Goal: Register for event/course

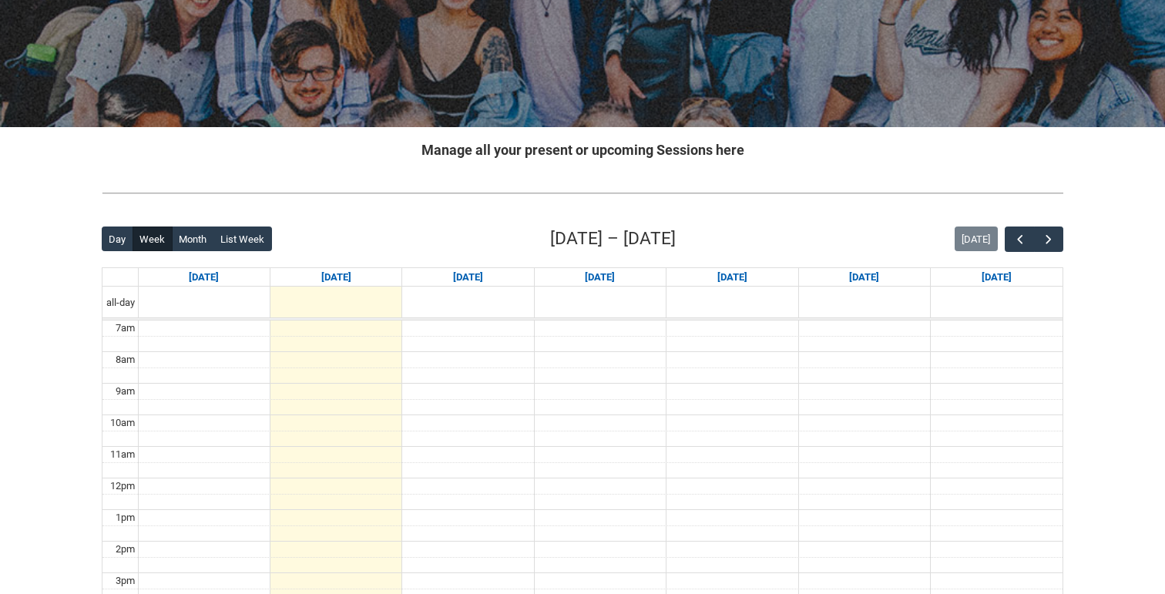
scroll to position [190, 0]
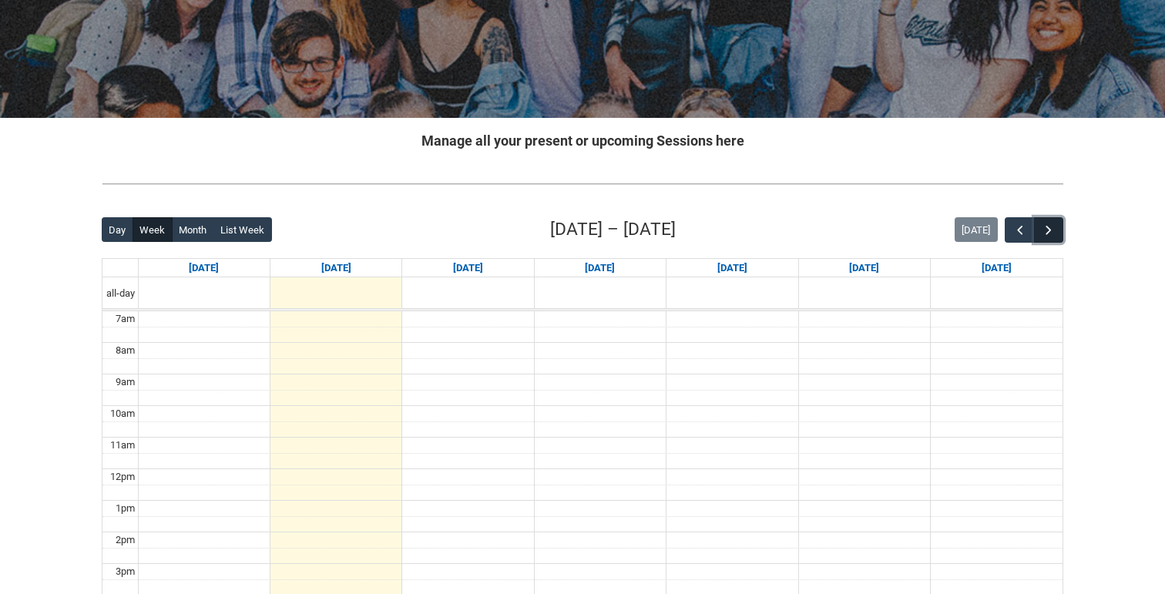
click at [1058, 225] on button "button" at bounding box center [1048, 229] width 29 height 25
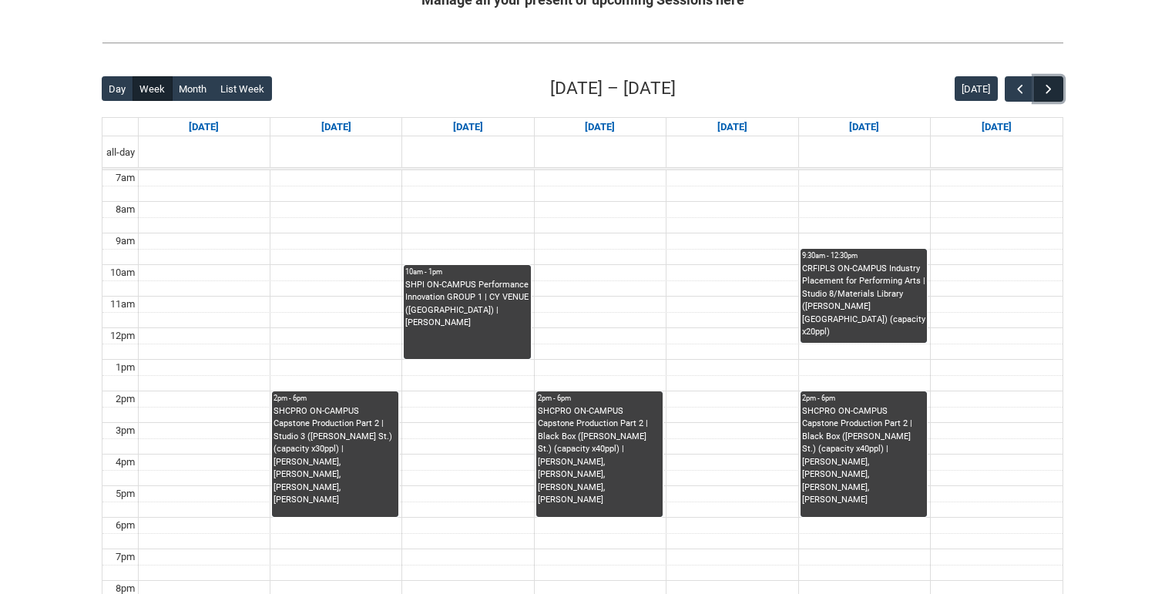
scroll to position [335, 0]
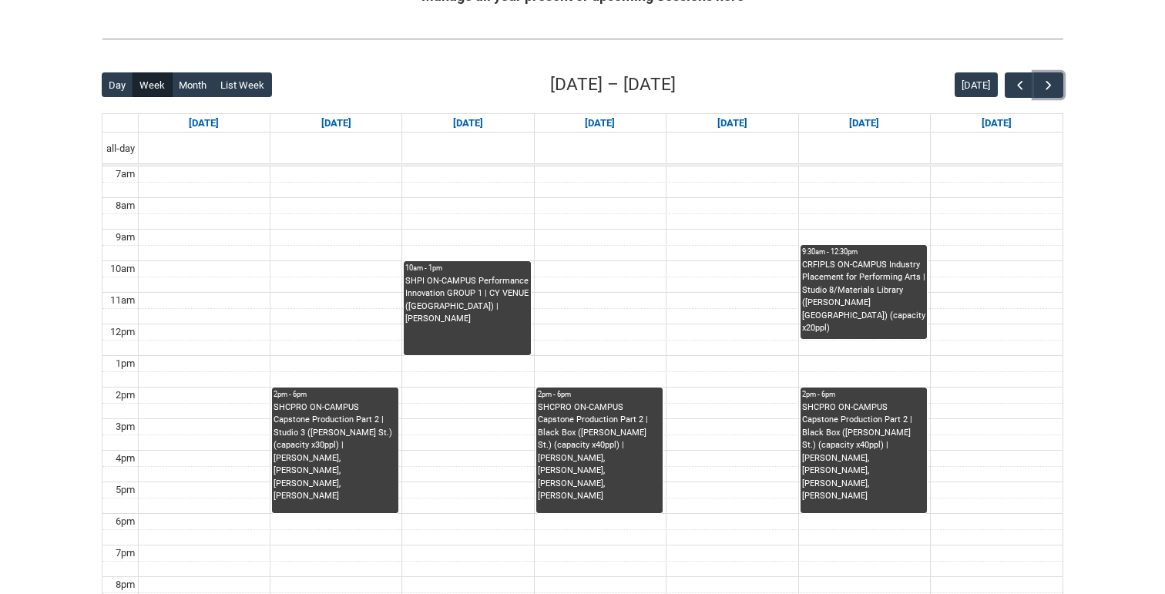
click at [888, 259] on div "CRFIPLS ON-CAMPUS Industry Placement for Performing Arts | Studio 8/Materials L…" at bounding box center [863, 297] width 123 height 76
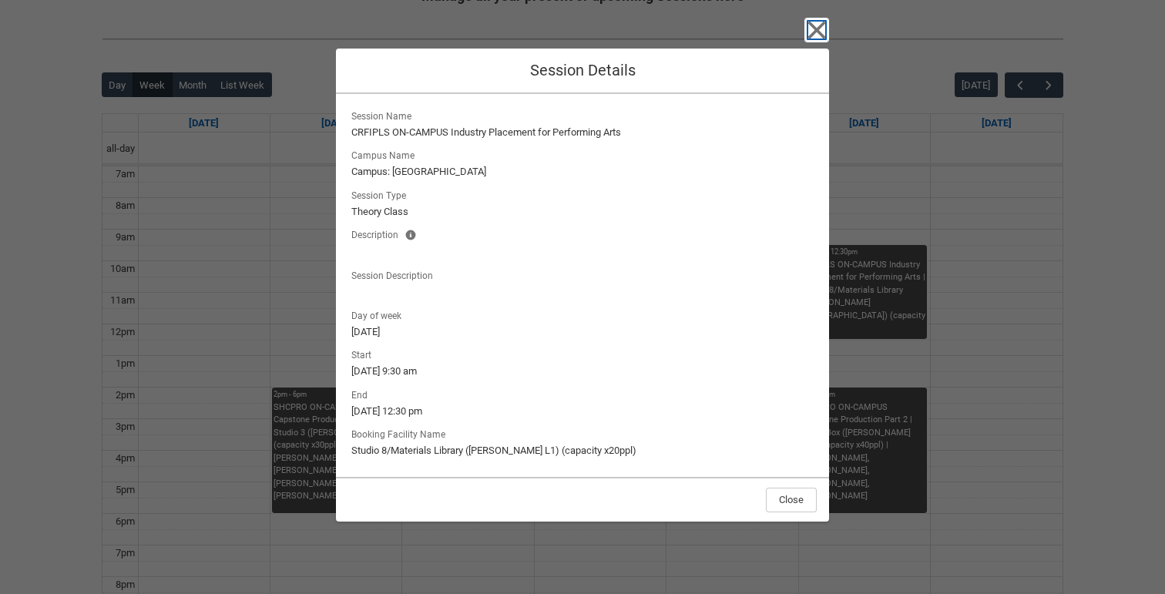
click at [820, 38] on icon "button" at bounding box center [816, 30] width 25 height 25
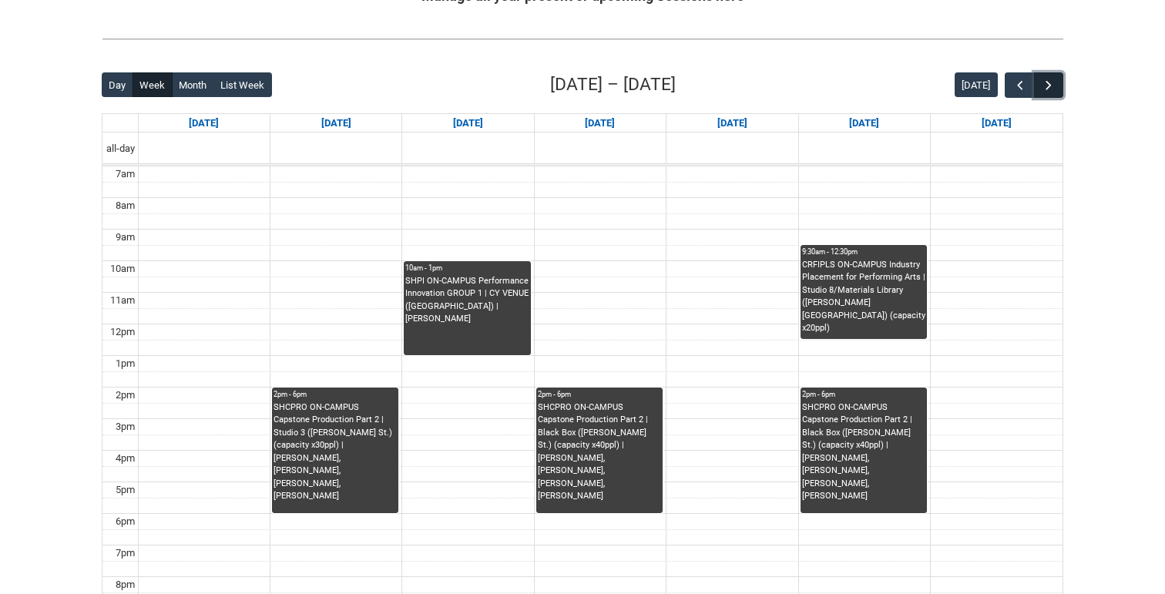
click at [1042, 92] on span "button" at bounding box center [1048, 85] width 15 height 15
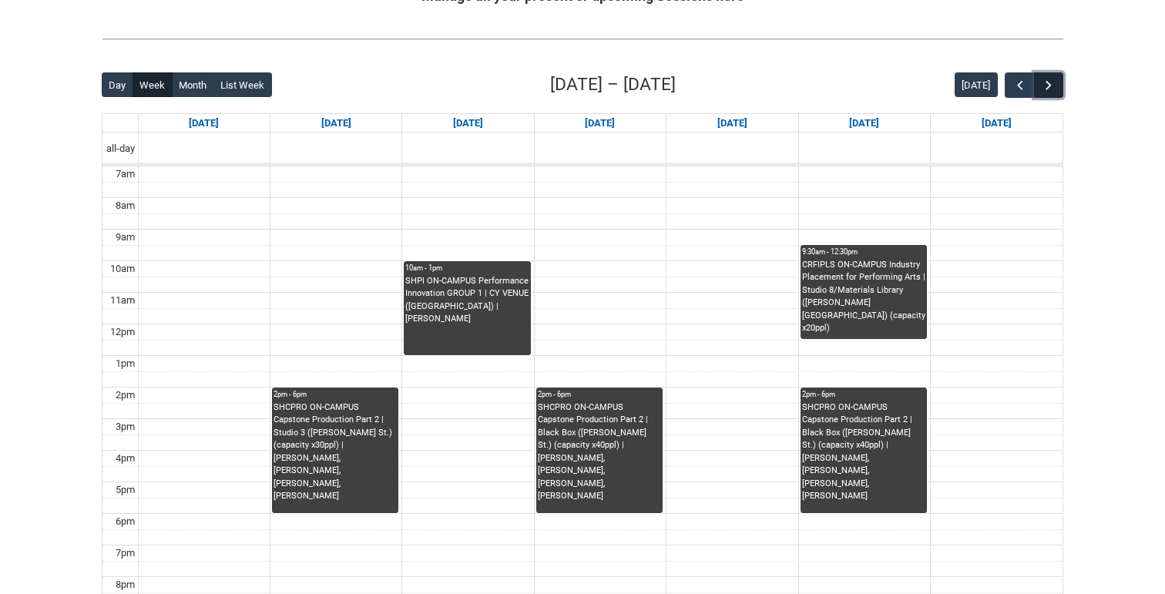
click at [1042, 92] on span "button" at bounding box center [1048, 85] width 15 height 15
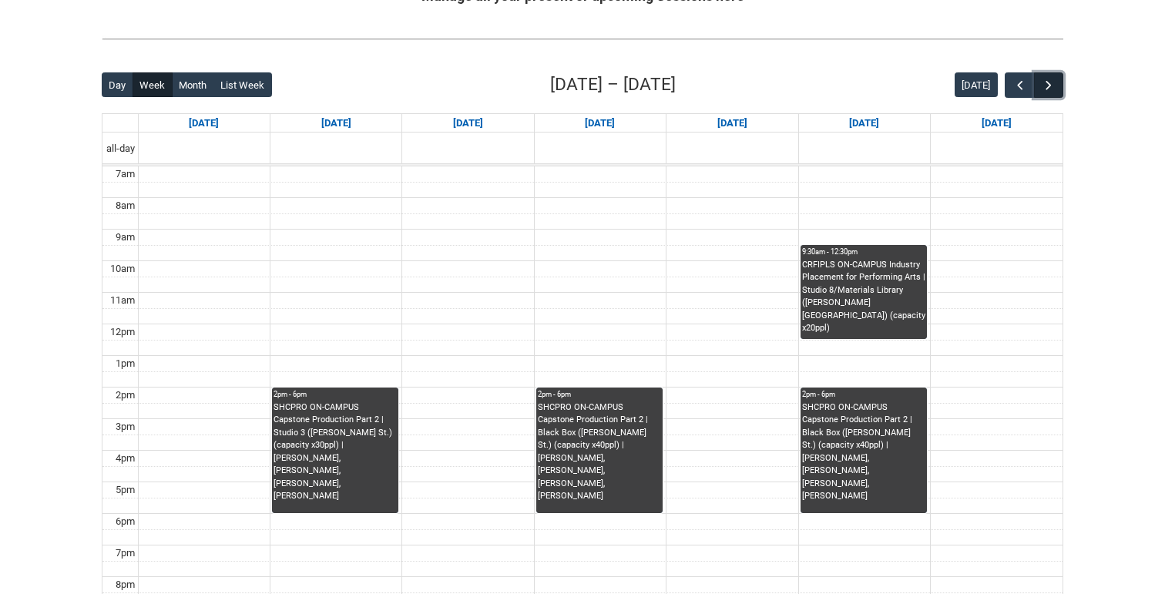
click at [1042, 92] on span "button" at bounding box center [1048, 85] width 15 height 15
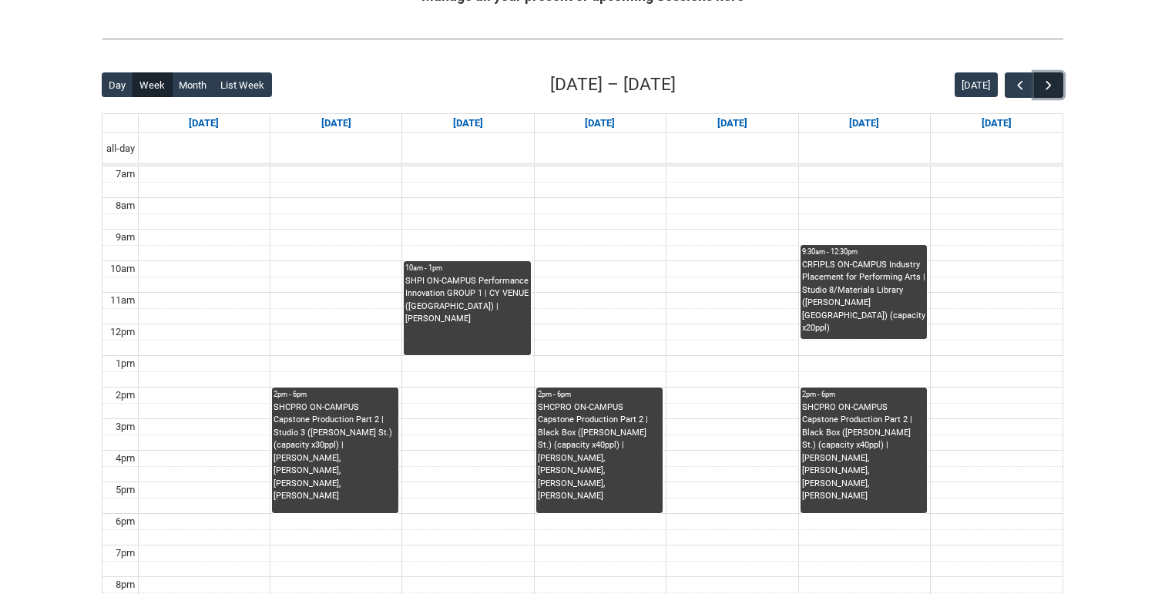
click at [1042, 92] on span "button" at bounding box center [1048, 85] width 15 height 15
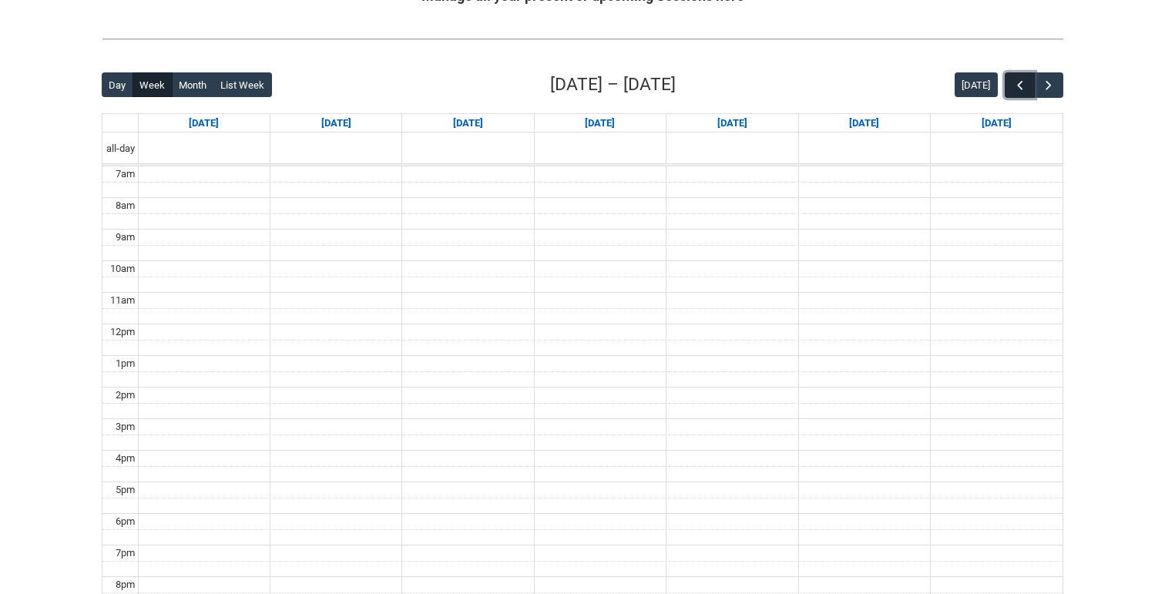
click at [1012, 92] on button "button" at bounding box center [1019, 84] width 29 height 25
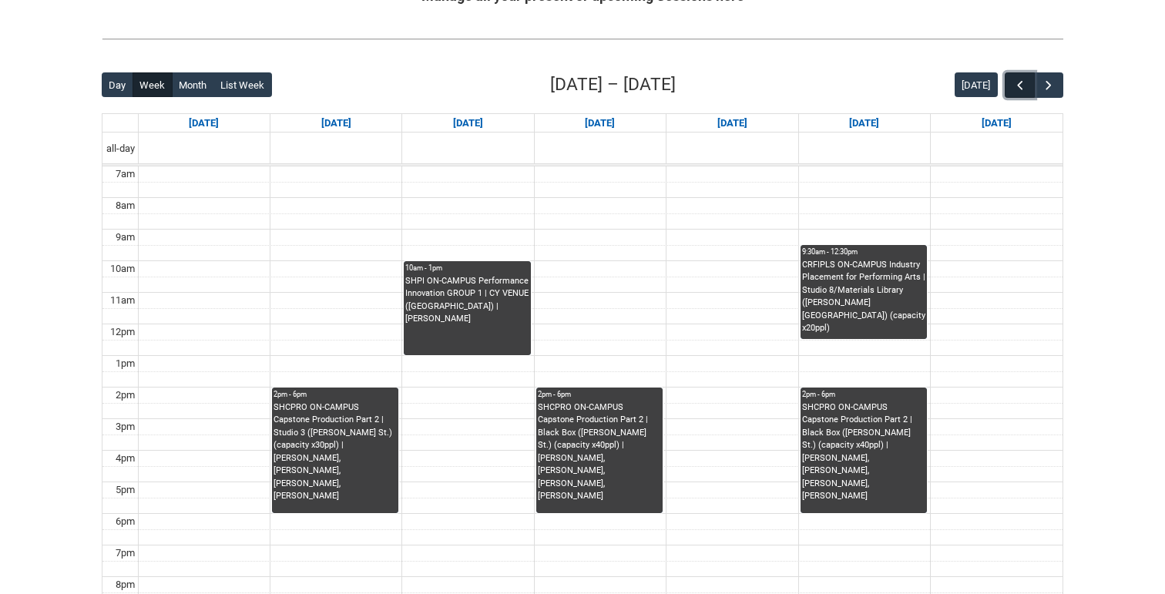
click at [1012, 92] on button "button" at bounding box center [1019, 84] width 29 height 25
